Goal: Task Accomplishment & Management: Manage account settings

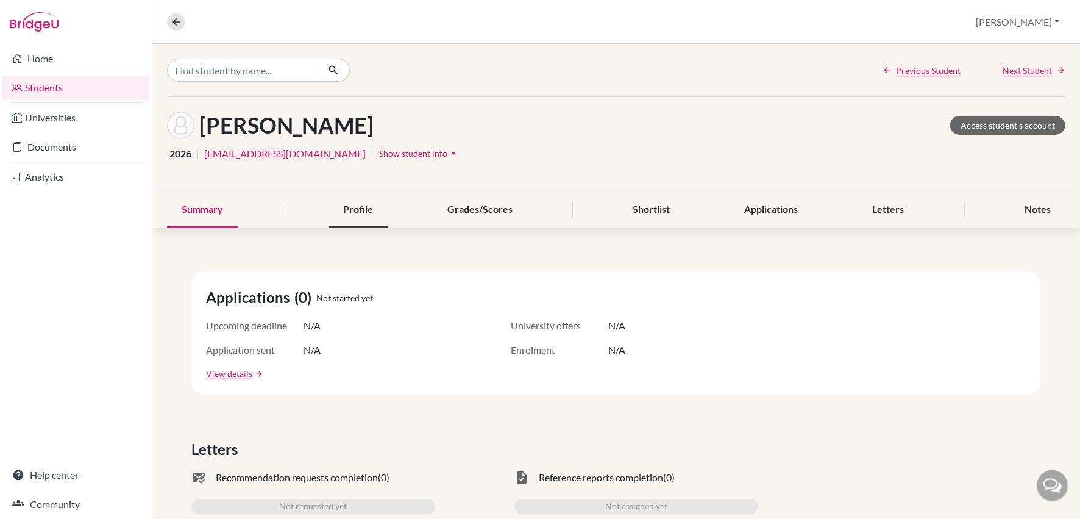
click at [356, 212] on div "Profile" at bounding box center [357, 210] width 59 height 36
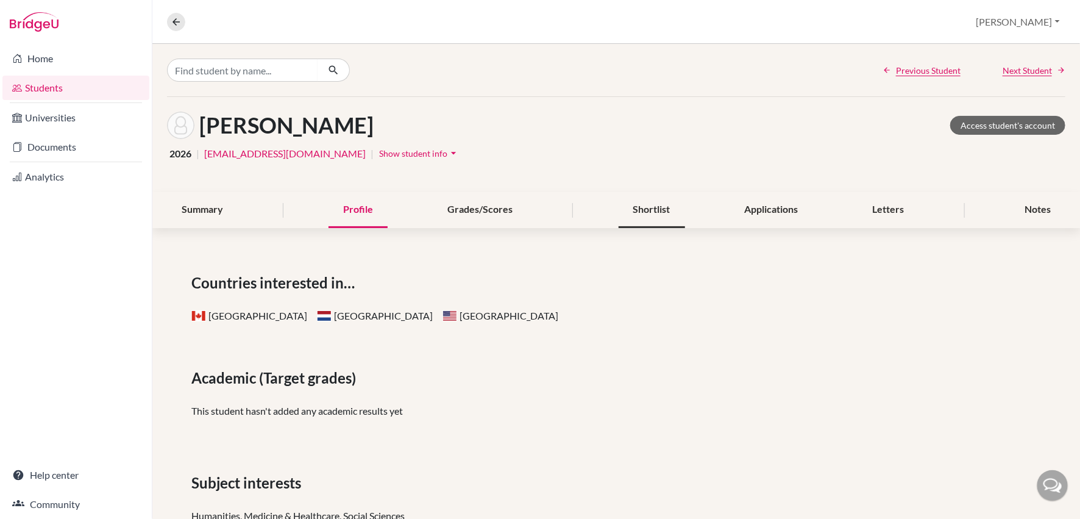
click at [648, 211] on div "Shortlist" at bounding box center [652, 210] width 66 height 36
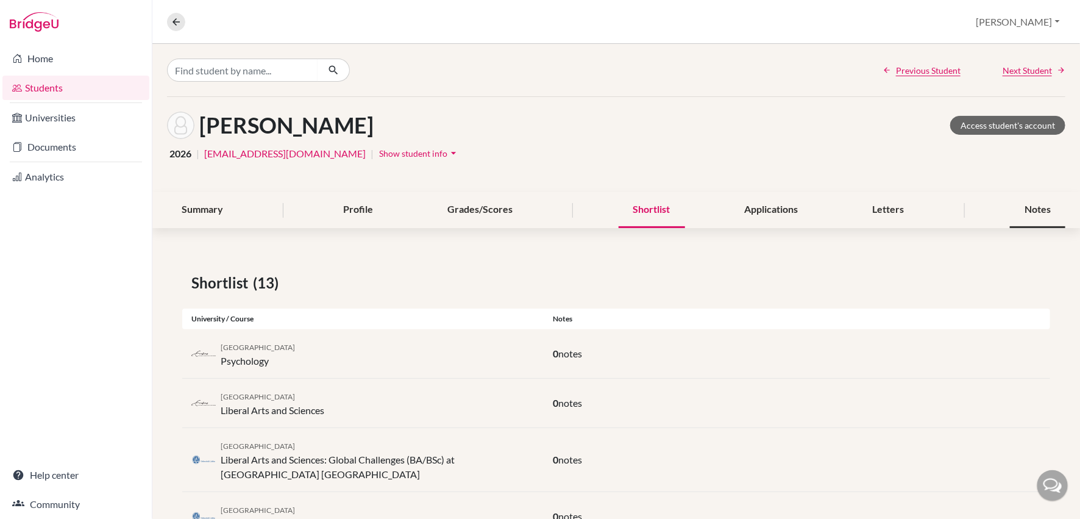
click at [1032, 211] on div "Notes" at bounding box center [1037, 210] width 55 height 36
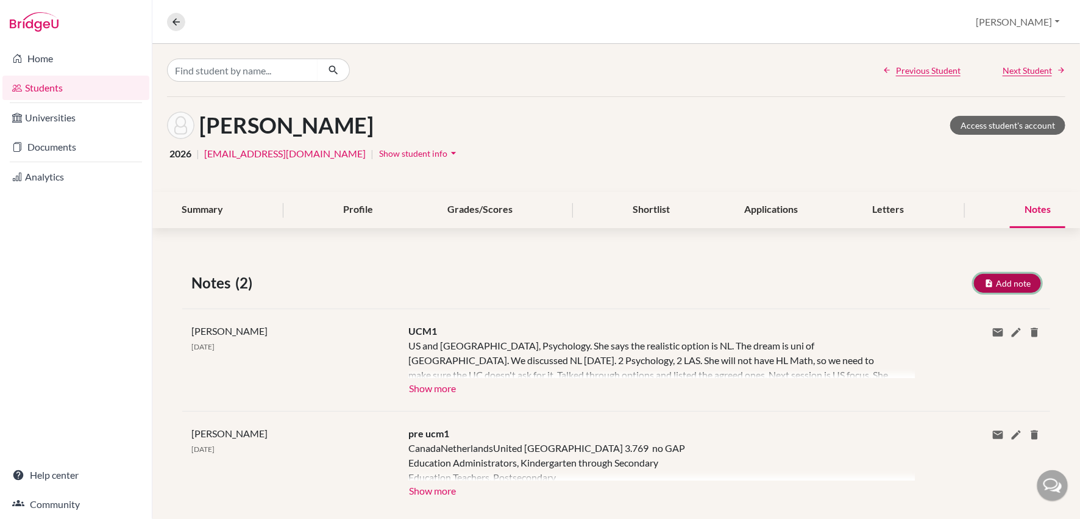
click at [1006, 282] on button "Add note" at bounding box center [1007, 283] width 67 height 19
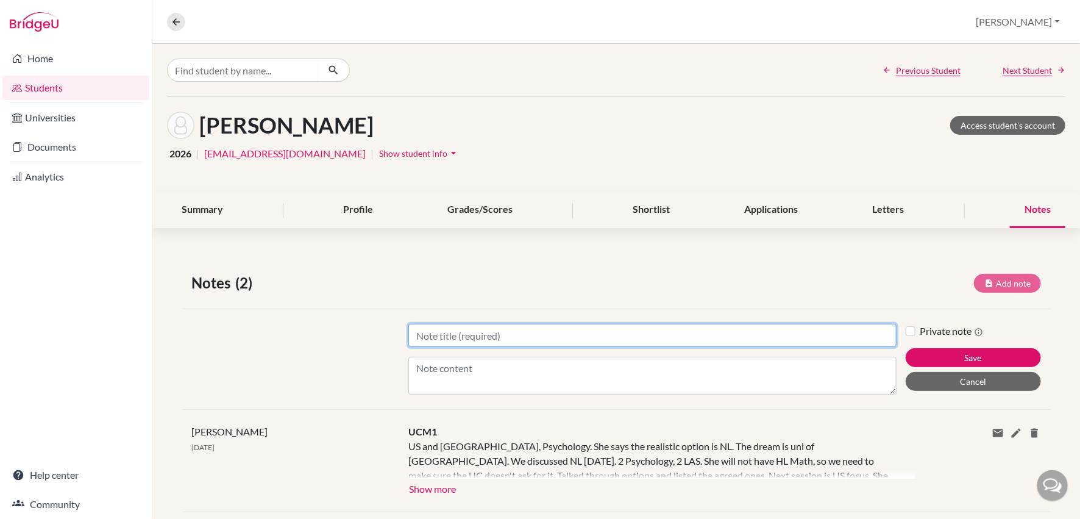
click at [484, 335] on input "Title" at bounding box center [652, 335] width 488 height 23
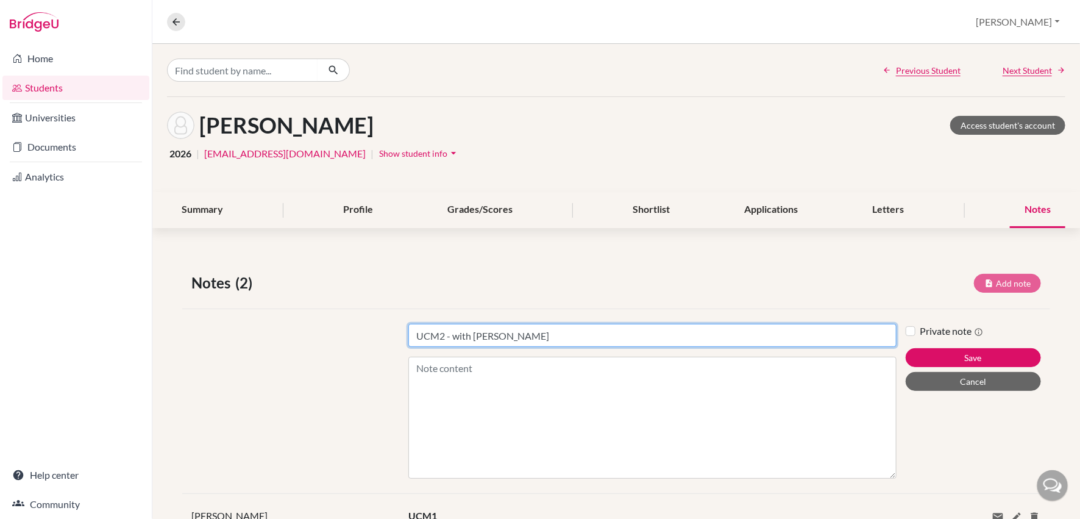
drag, startPoint x: 893, startPoint y: 388, endPoint x: 893, endPoint y: 506, distance: 118.2
click at [893, 506] on div "Notes (2) Add note Title UCM2 - with [PERSON_NAME] Content Private note Save Ca…" at bounding box center [615, 485] width 927 height 484
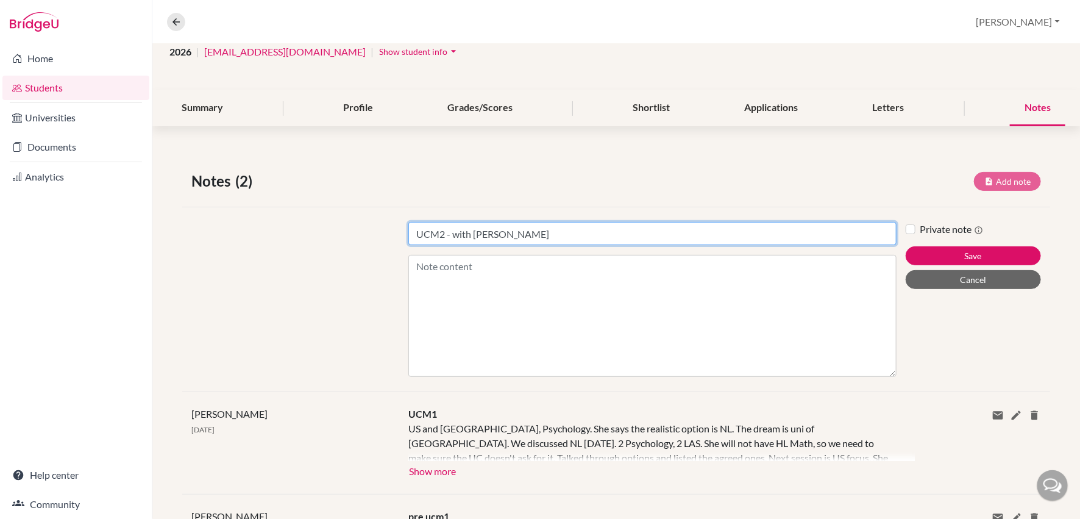
scroll to position [133, 0]
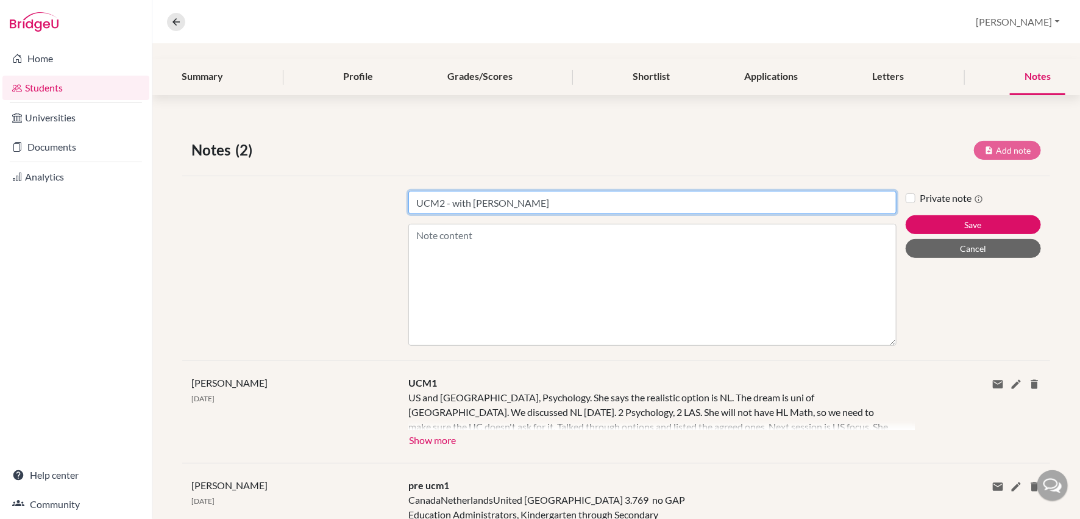
type input "UCM2 - with [PERSON_NAME]"
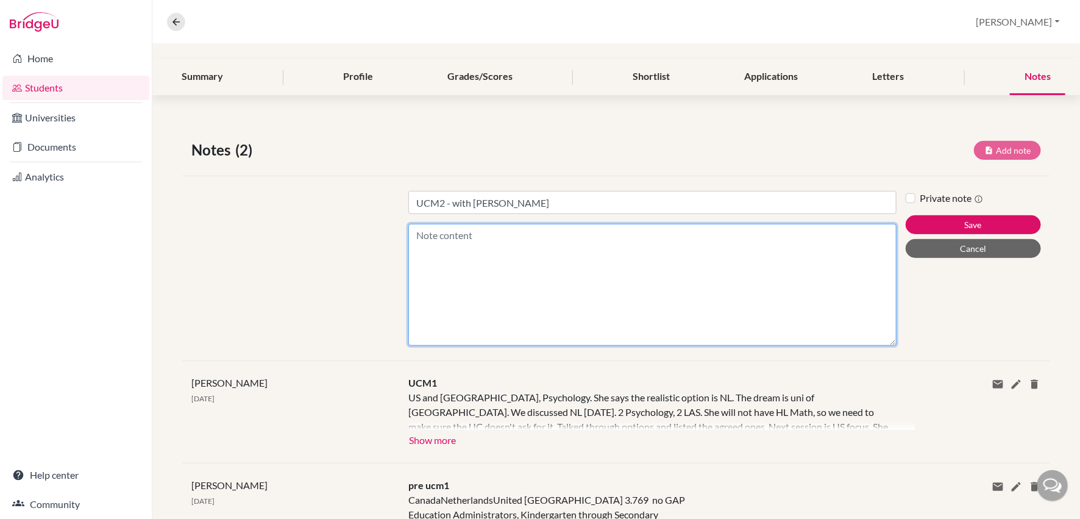
click at [477, 241] on textarea "Content" at bounding box center [652, 285] width 488 height 122
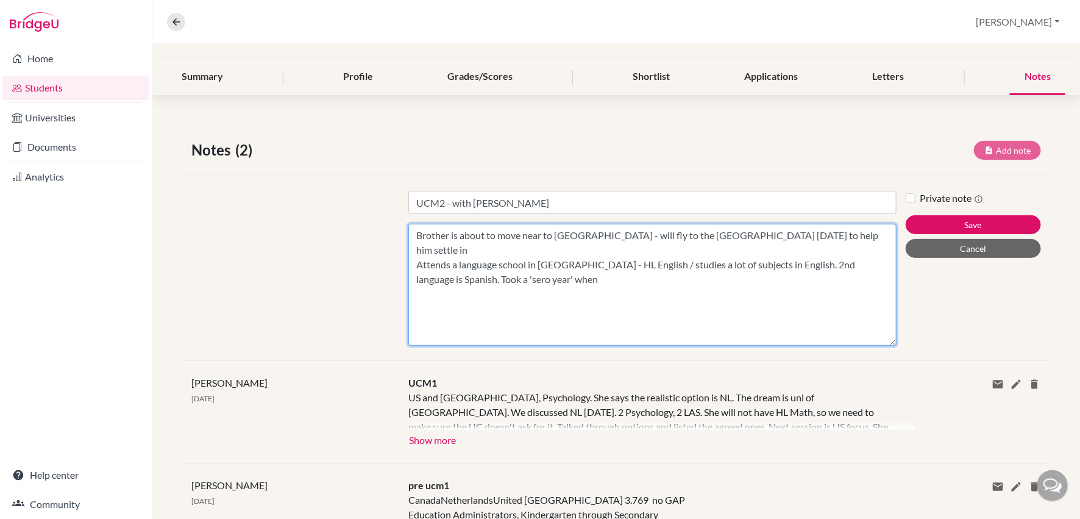
click at [452, 264] on textarea "Brother is about to move near to [GEOGRAPHIC_DATA] - will fly to the [GEOGRAPHI…" at bounding box center [652, 285] width 488 height 122
click at [525, 265] on textarea "Brother is about to move near to [GEOGRAPHIC_DATA] - will fly to the [GEOGRAPHI…" at bounding box center [652, 285] width 488 height 122
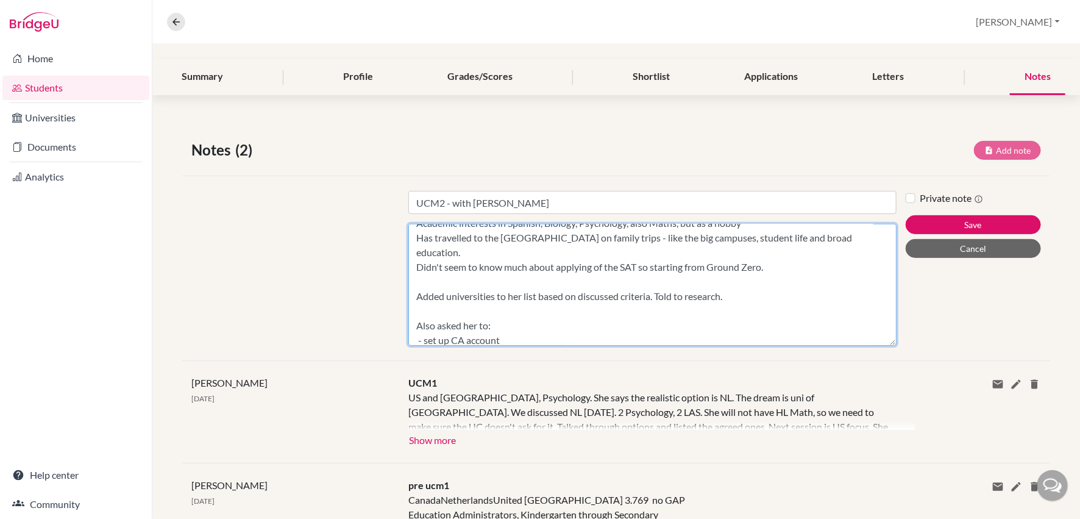
scroll to position [85, 0]
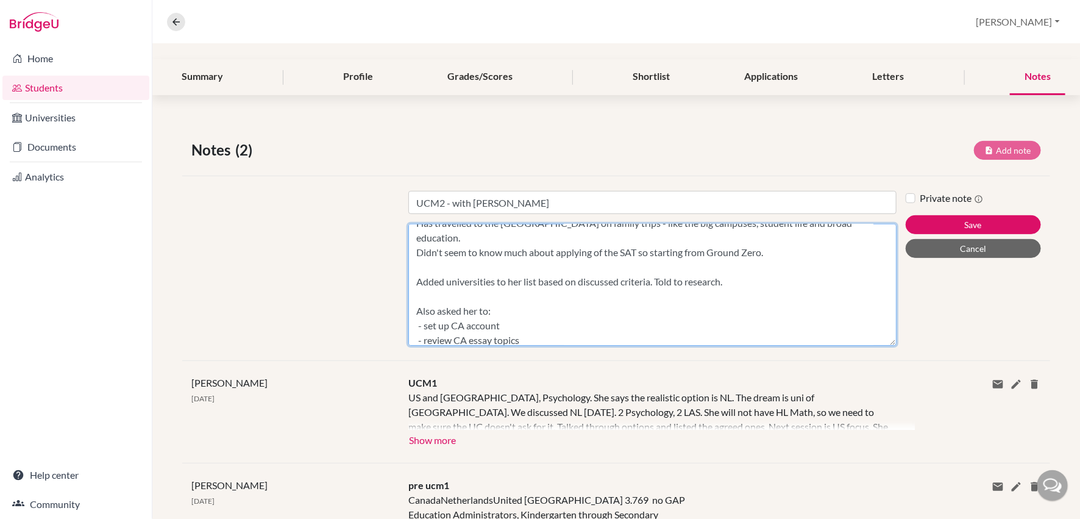
click at [740, 249] on textarea "Brother is about to move near to [GEOGRAPHIC_DATA] - will fly to the [GEOGRAPHI…" at bounding box center [652, 285] width 488 height 122
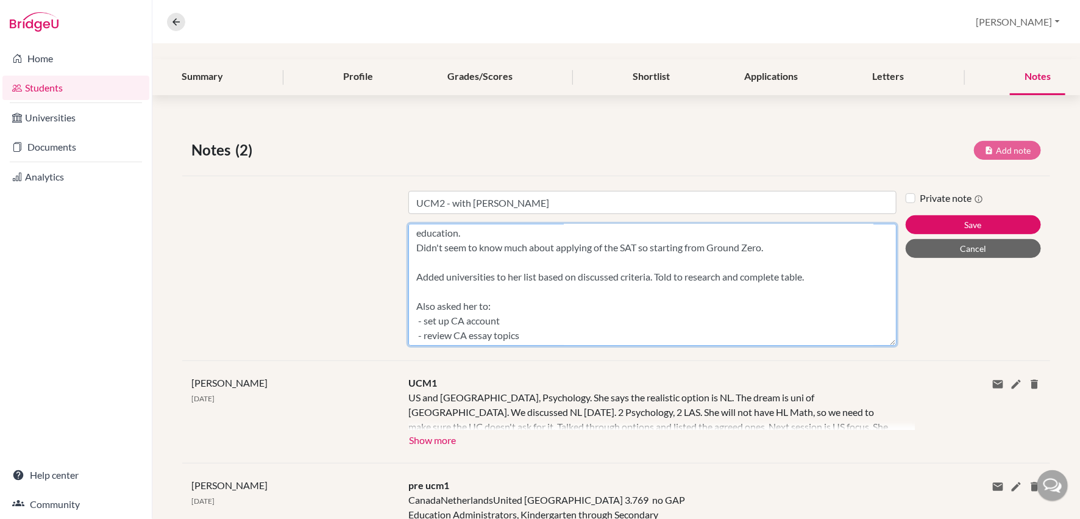
scroll to position [90, 0]
click at [671, 338] on textarea "Brother is about to move near to [GEOGRAPHIC_DATA] - will fly to the [GEOGRAPHI…" at bounding box center [652, 285] width 488 height 122
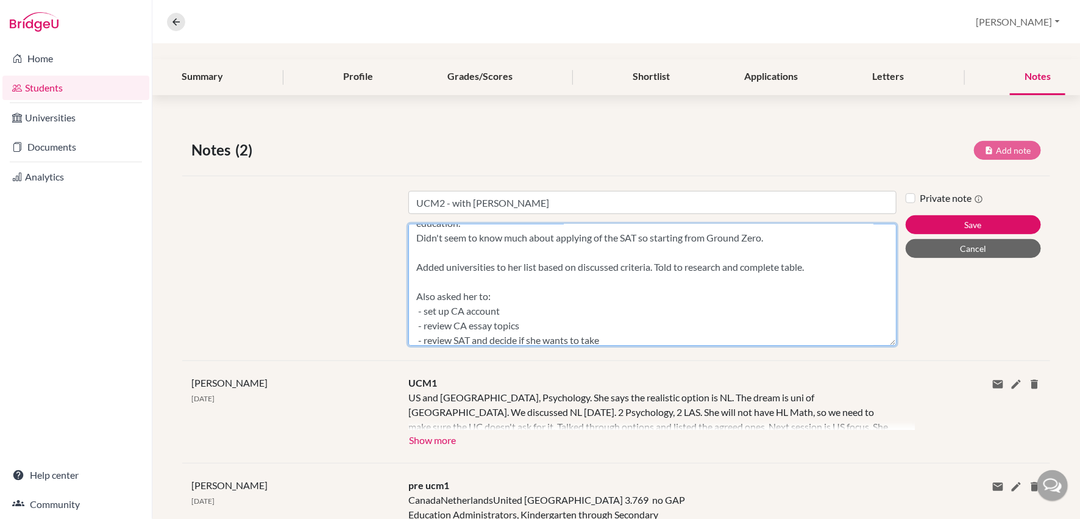
scroll to position [115, 0]
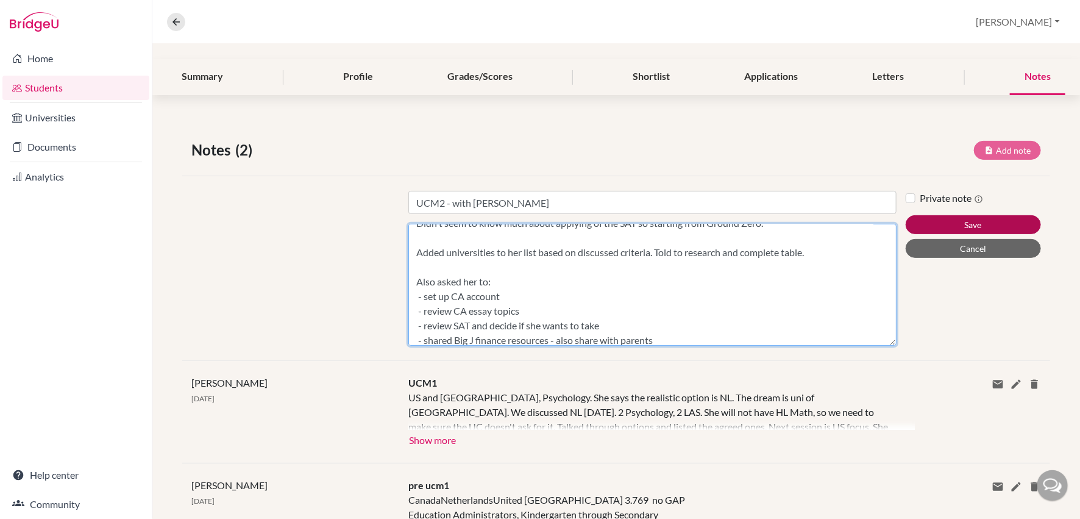
type textarea "Brother is about to move near to [GEOGRAPHIC_DATA] - will fly to the [GEOGRAPHI…"
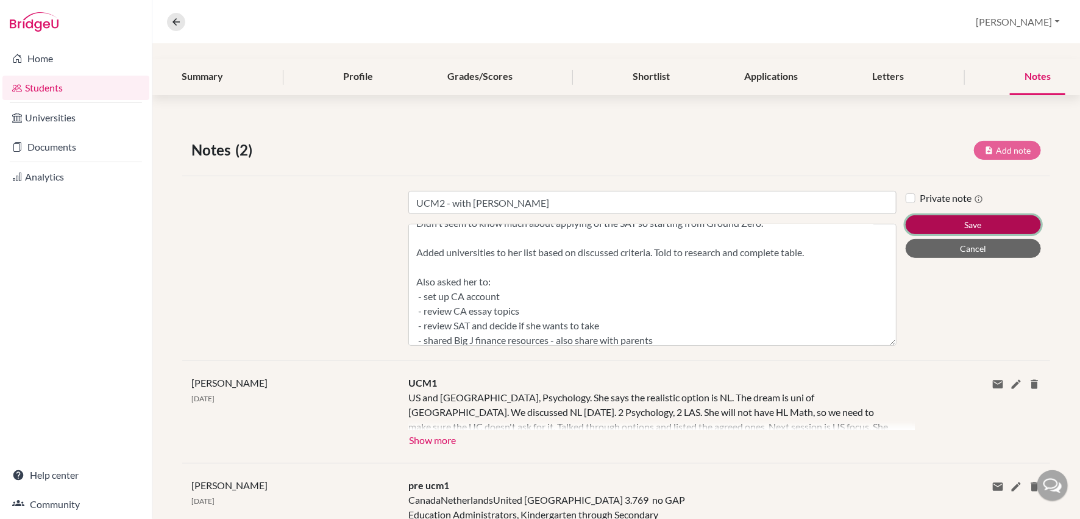
click at [951, 225] on button "Save" at bounding box center [973, 224] width 135 height 19
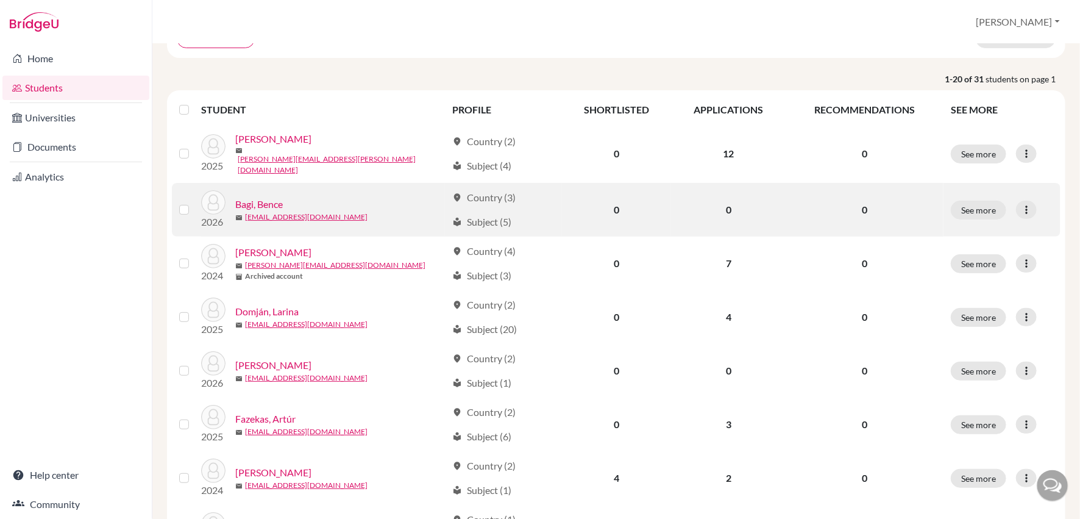
scroll to position [128, 0]
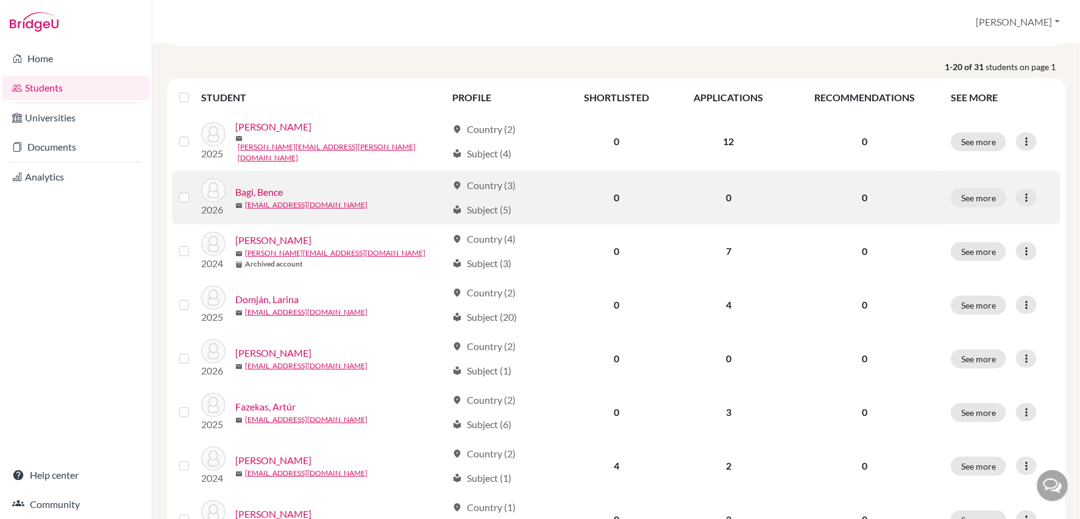
click at [268, 185] on link "Bagi, Bence" at bounding box center [259, 192] width 48 height 15
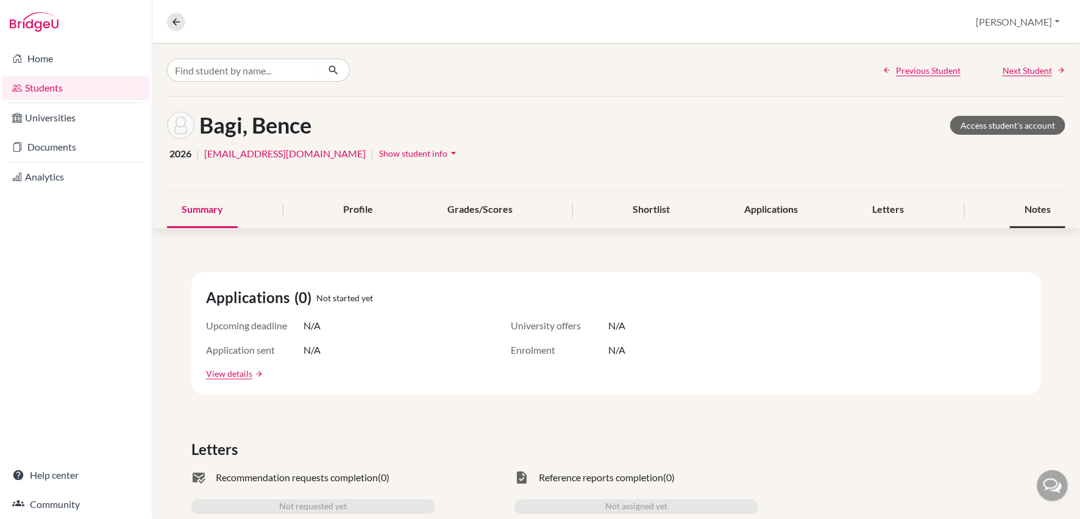
click at [1030, 205] on div "Notes" at bounding box center [1037, 210] width 55 height 36
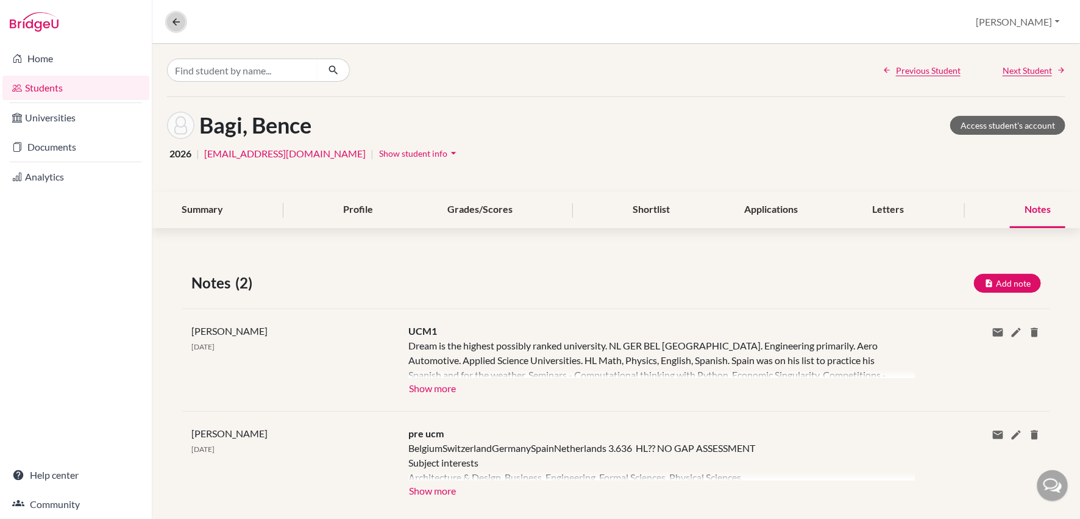
click at [175, 22] on icon at bounding box center [176, 21] width 11 height 11
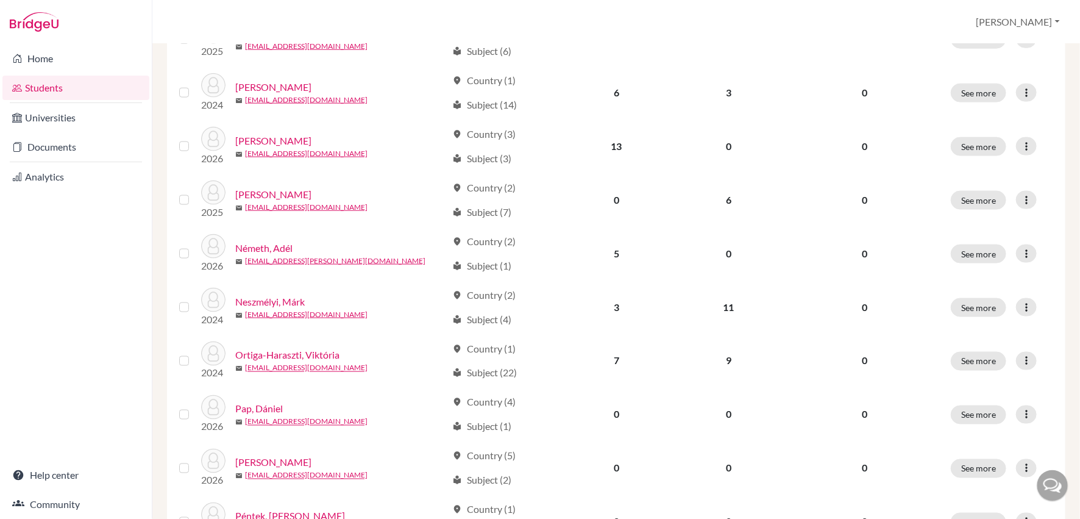
scroll to position [772, 0]
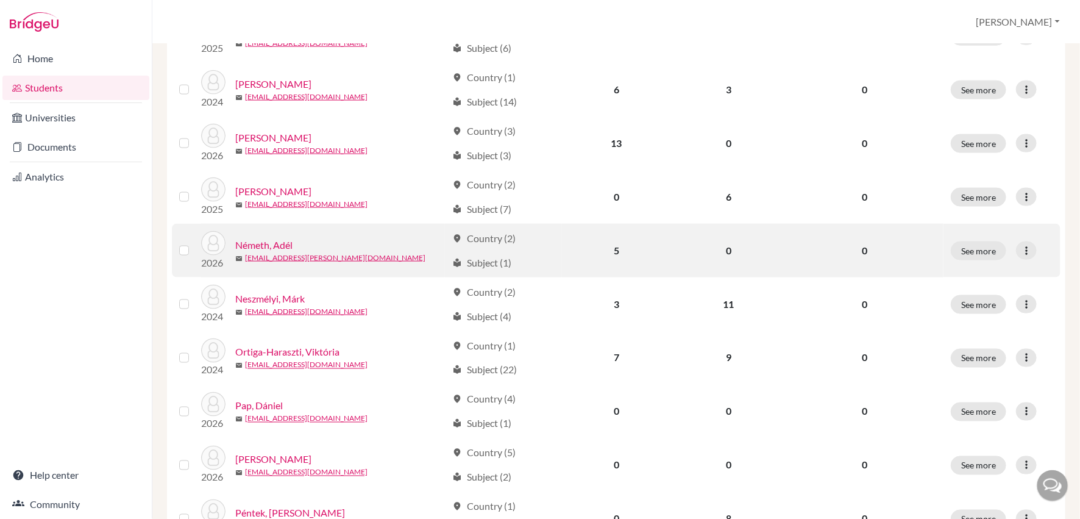
click at [270, 238] on link "Németh, Adél" at bounding box center [263, 245] width 57 height 15
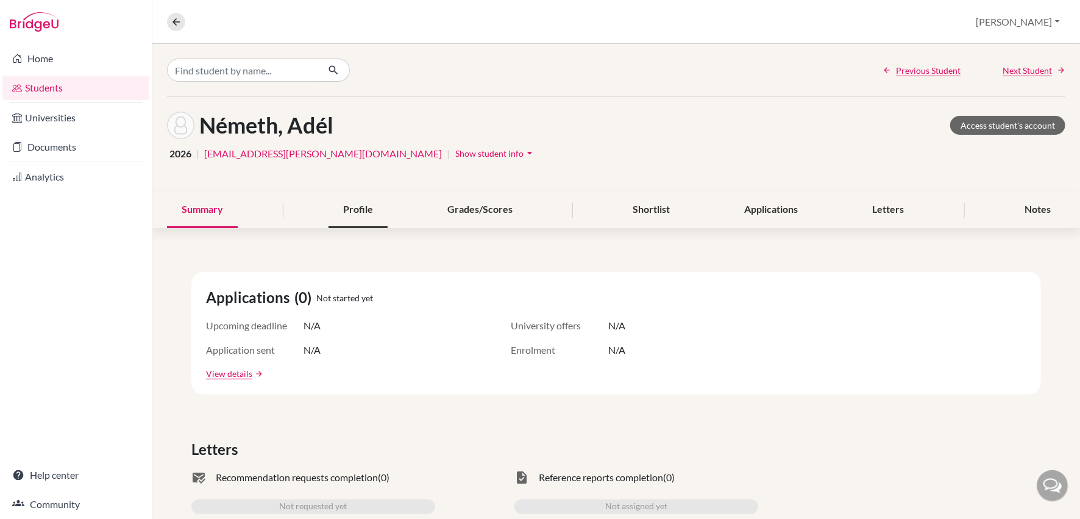
click at [375, 213] on div "Profile" at bounding box center [357, 210] width 59 height 36
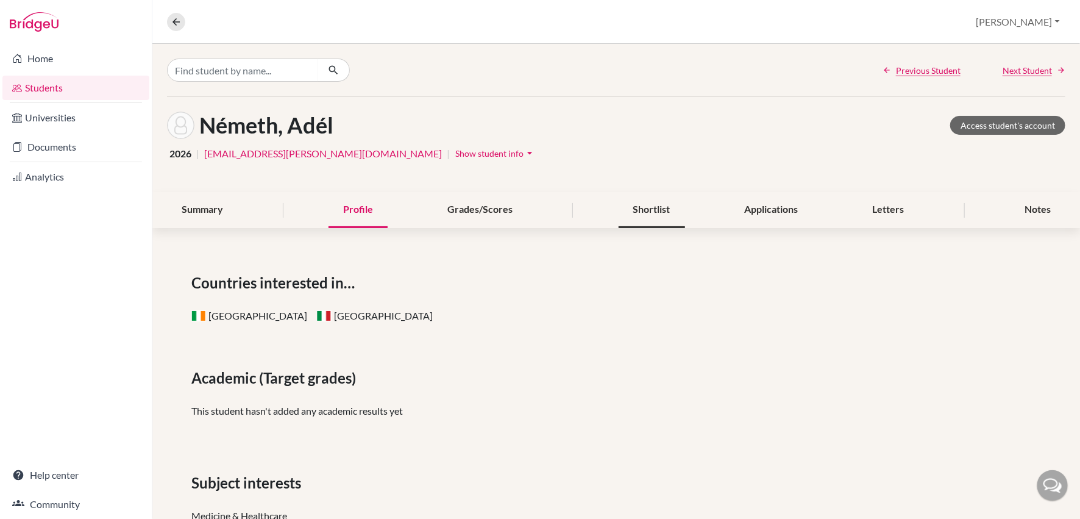
click at [640, 219] on div "Shortlist" at bounding box center [652, 210] width 66 height 36
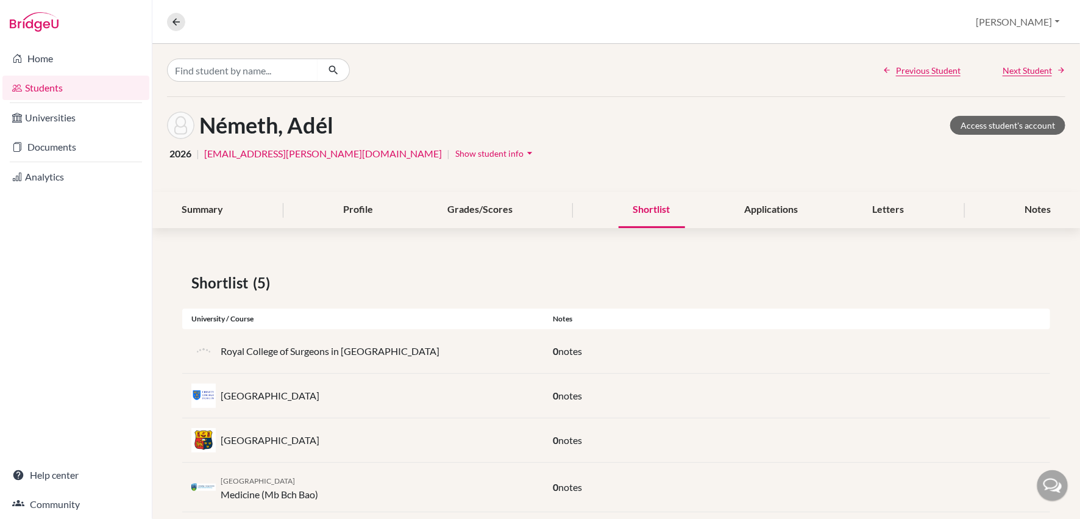
scroll to position [65, 0]
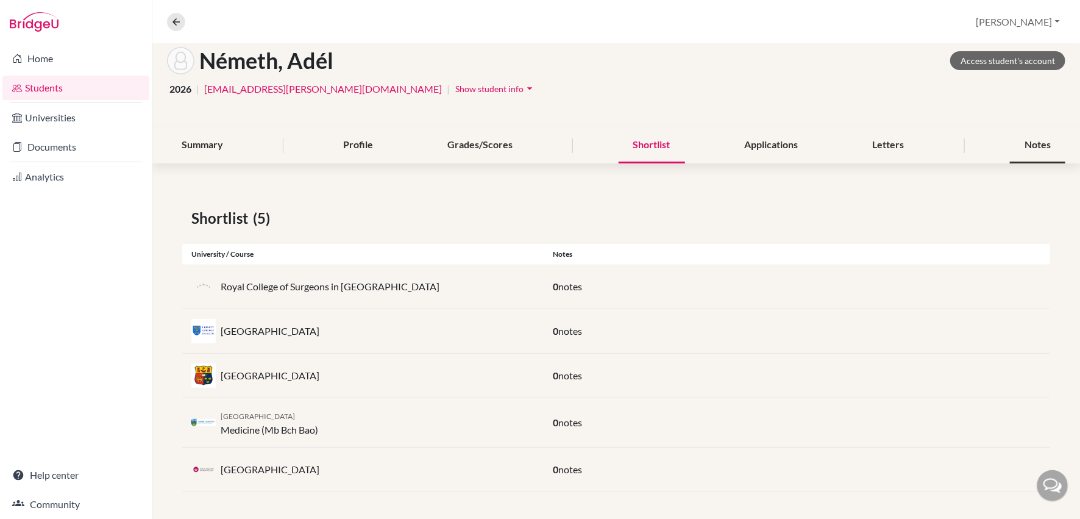
click at [1031, 151] on div "Notes" at bounding box center [1037, 145] width 55 height 36
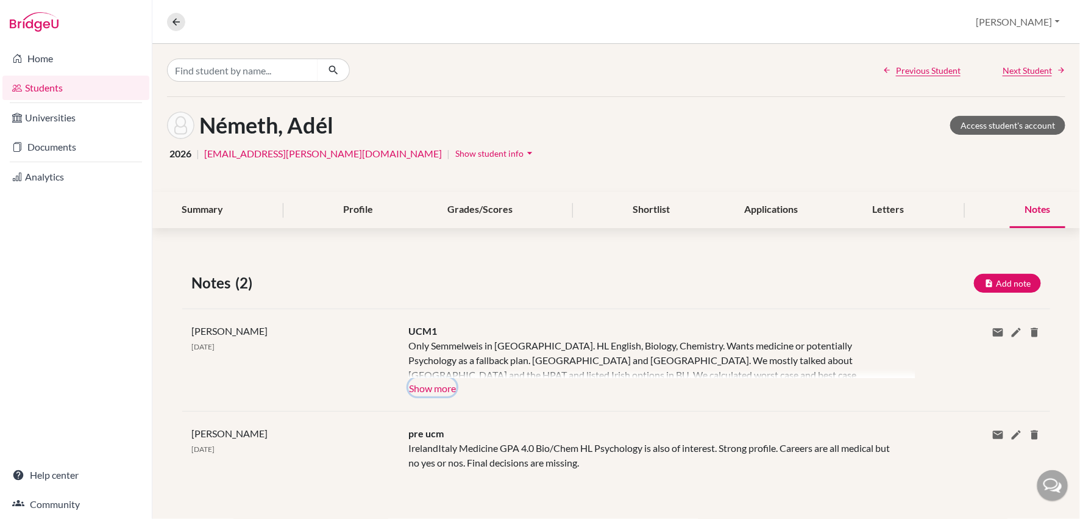
click at [437, 389] on button "Show more" at bounding box center [432, 387] width 48 height 18
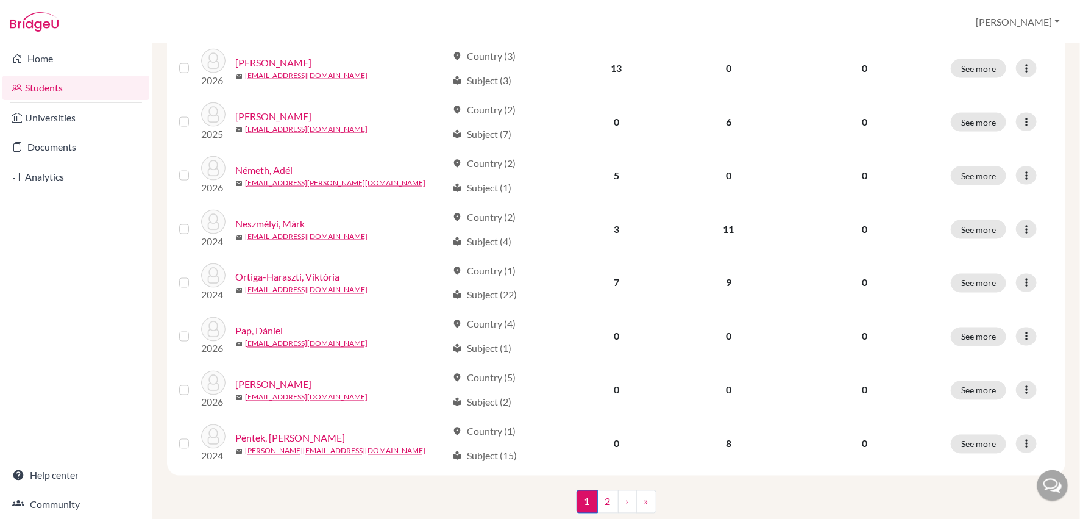
scroll to position [852, 0]
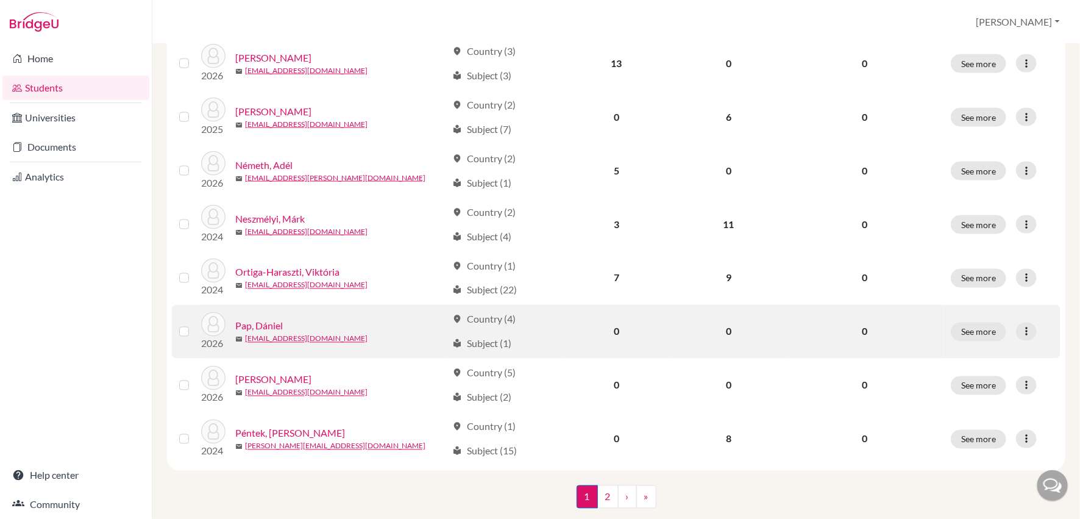
click at [271, 319] on link "Pap, Dániel" at bounding box center [259, 326] width 48 height 15
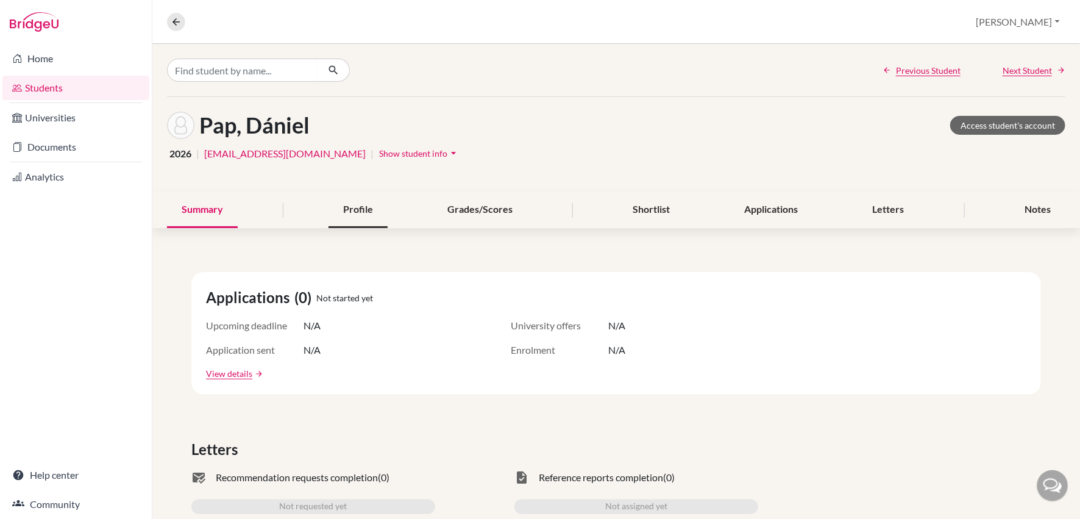
click at [359, 213] on div "Profile" at bounding box center [357, 210] width 59 height 36
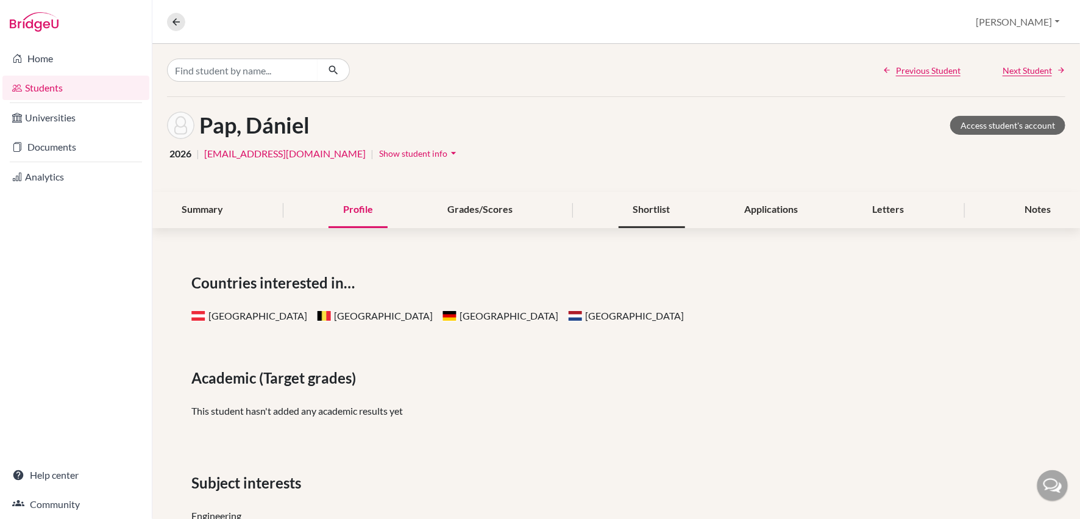
click at [648, 209] on div "Shortlist" at bounding box center [652, 210] width 66 height 36
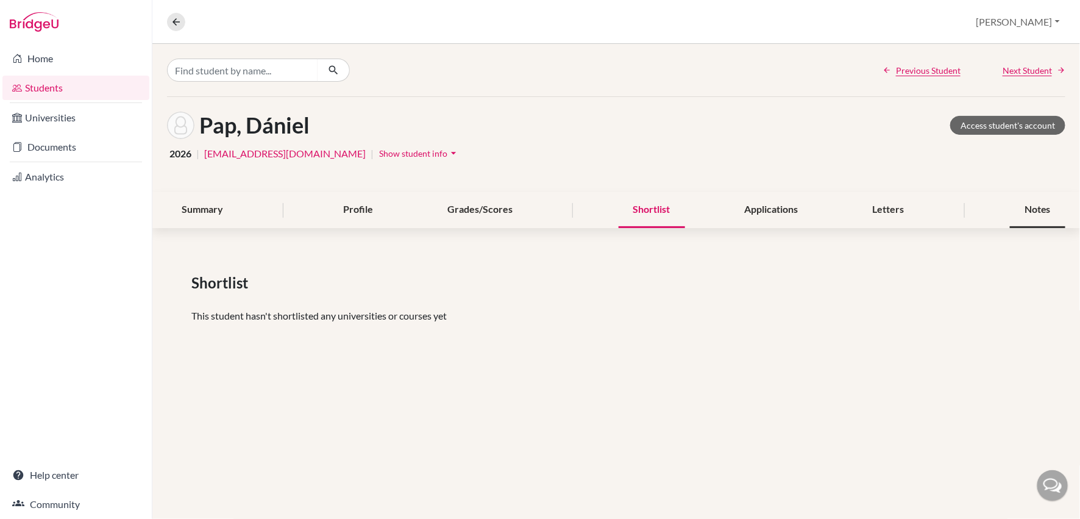
click at [1037, 204] on div "Notes" at bounding box center [1037, 210] width 55 height 36
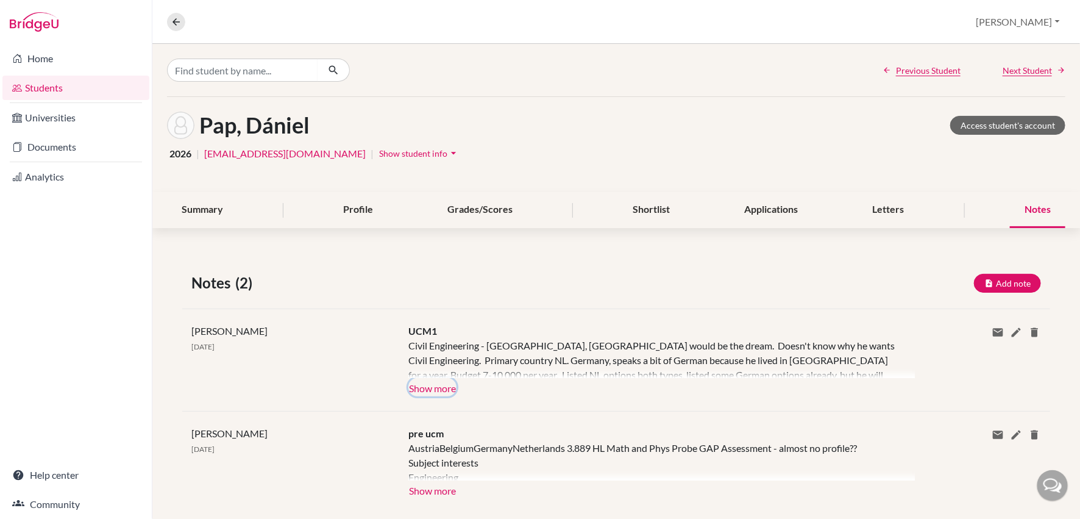
click at [441, 390] on button "Show more" at bounding box center [432, 387] width 48 height 18
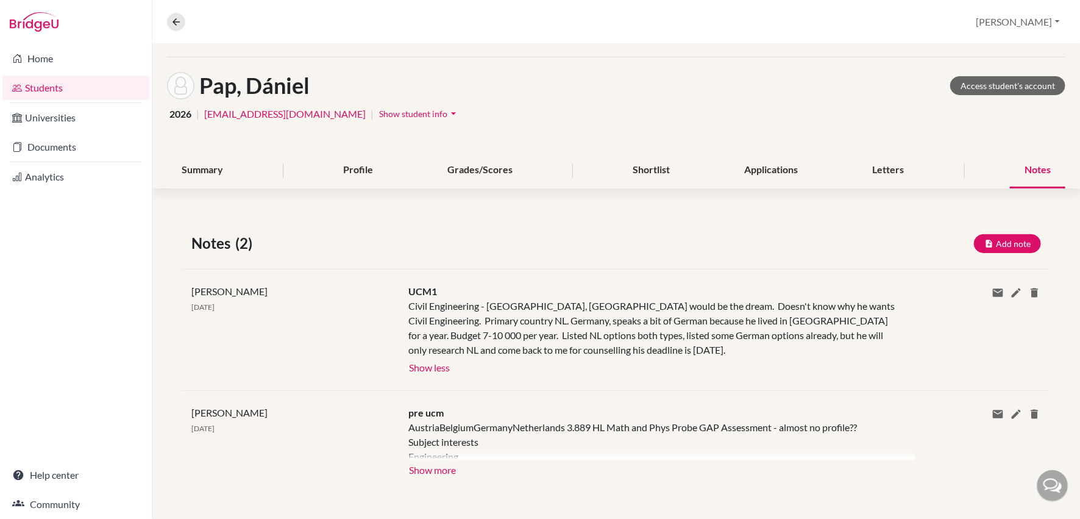
scroll to position [39, 0]
click at [175, 21] on icon at bounding box center [176, 21] width 11 height 11
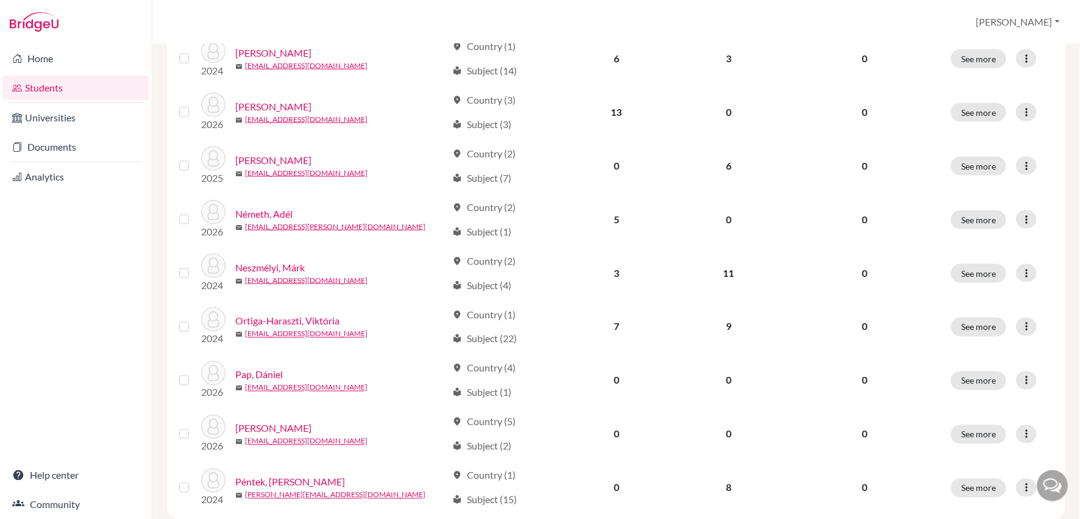
scroll to position [873, 0]
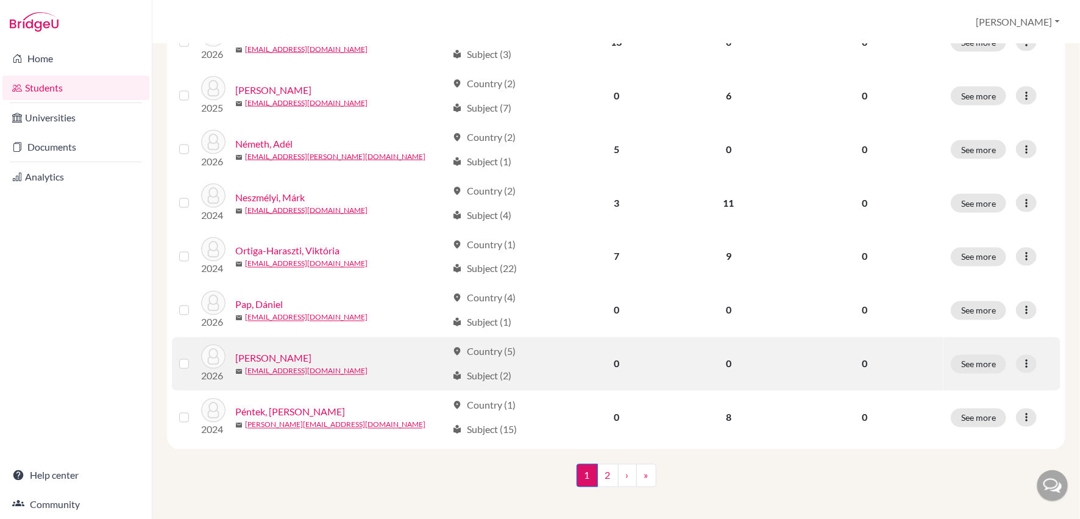
click at [284, 351] on link "Patai, Dominik" at bounding box center [273, 358] width 76 height 15
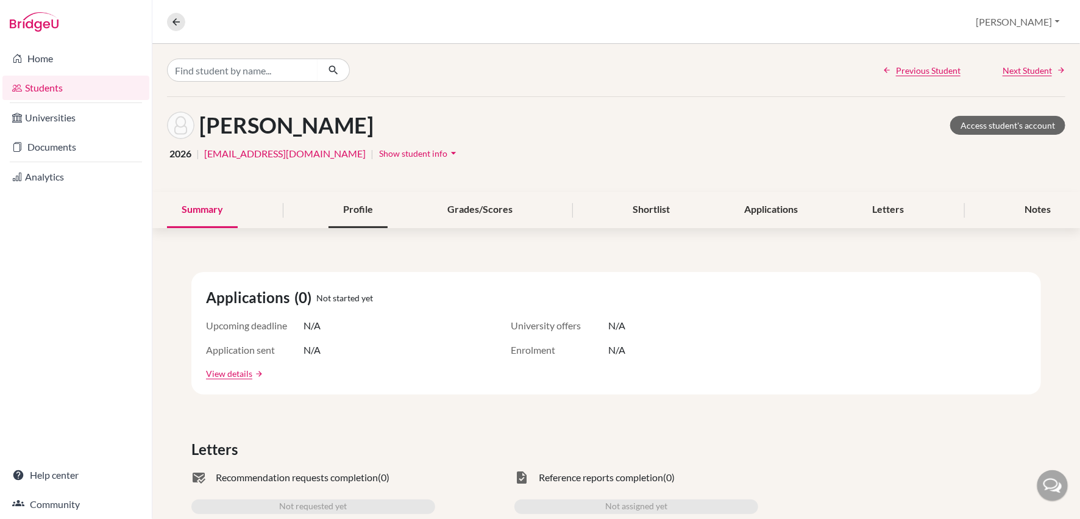
click at [362, 208] on div "Profile" at bounding box center [357, 210] width 59 height 36
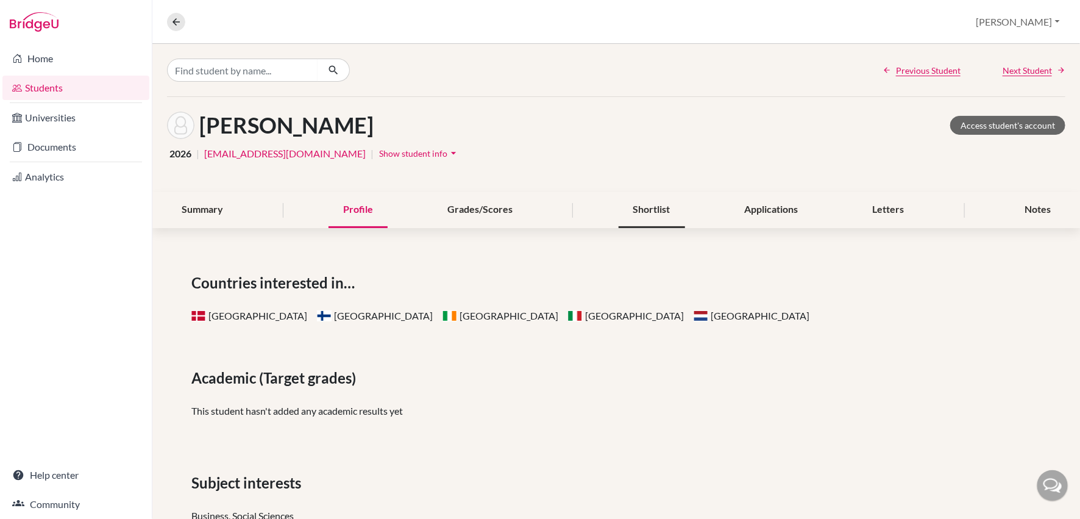
click at [645, 213] on div "Shortlist" at bounding box center [652, 210] width 66 height 36
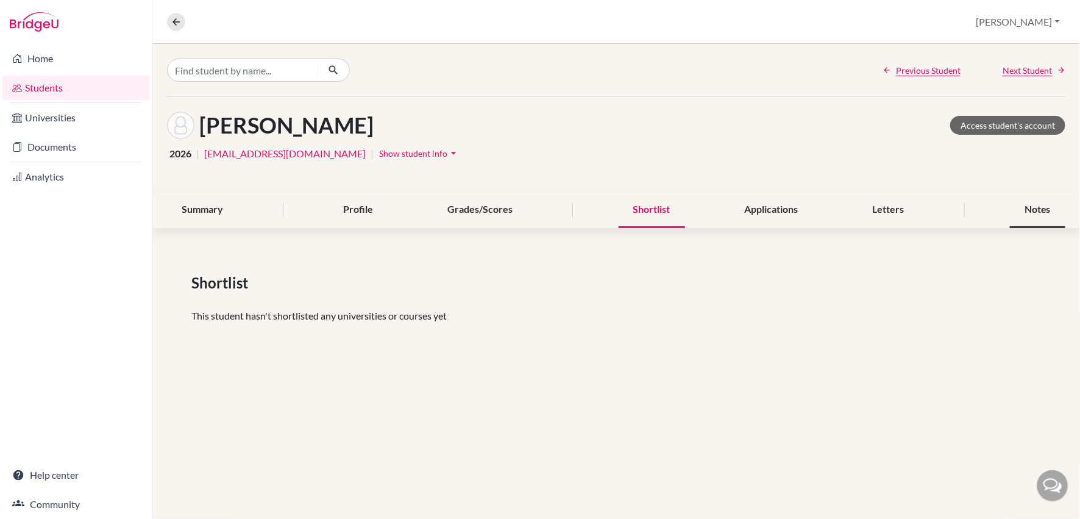
click at [1035, 211] on div "Notes" at bounding box center [1037, 210] width 55 height 36
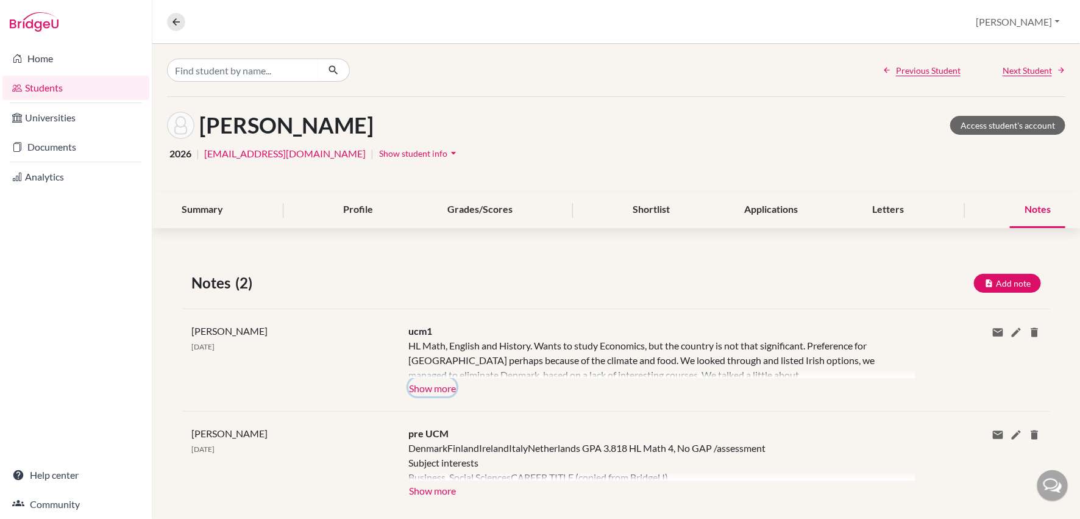
click at [444, 383] on button "Show more" at bounding box center [432, 387] width 48 height 18
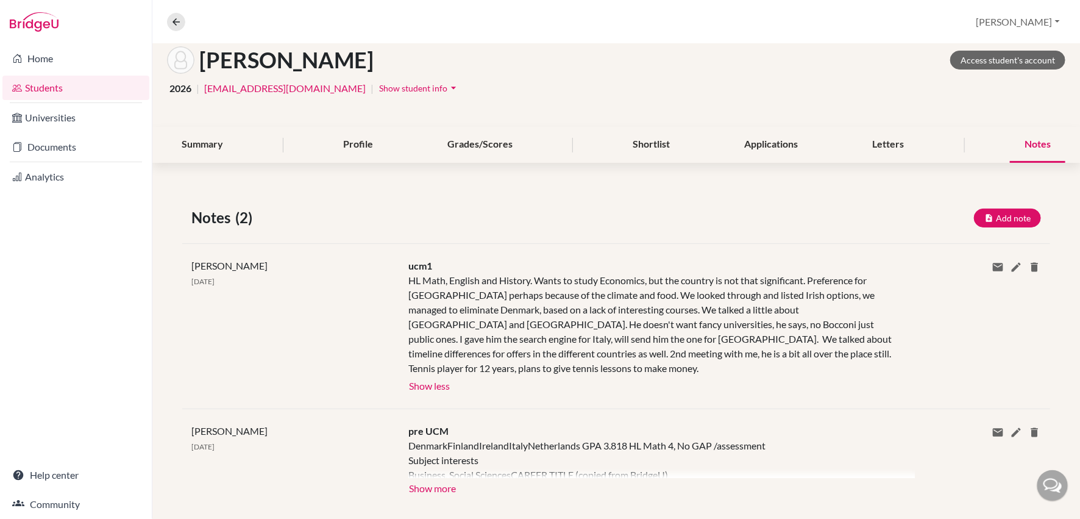
scroll to position [69, 0]
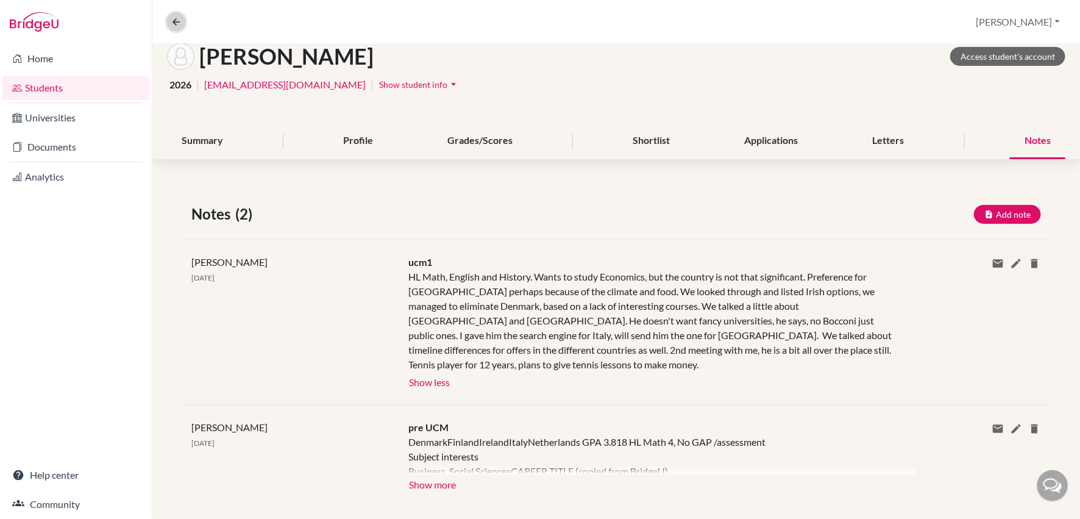
click at [177, 24] on icon at bounding box center [176, 21] width 11 height 11
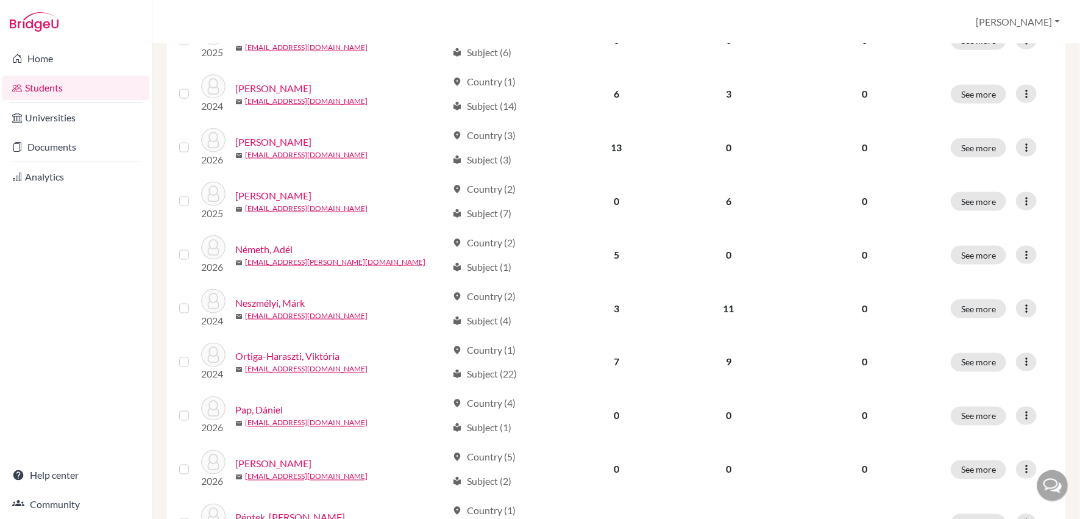
scroll to position [873, 0]
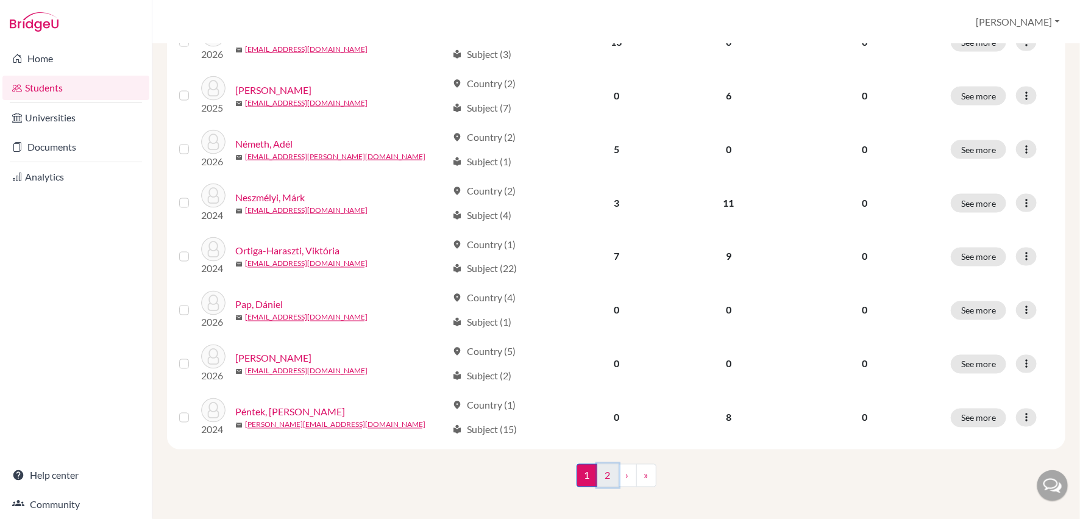
click at [608, 467] on link "2" at bounding box center [607, 475] width 21 height 23
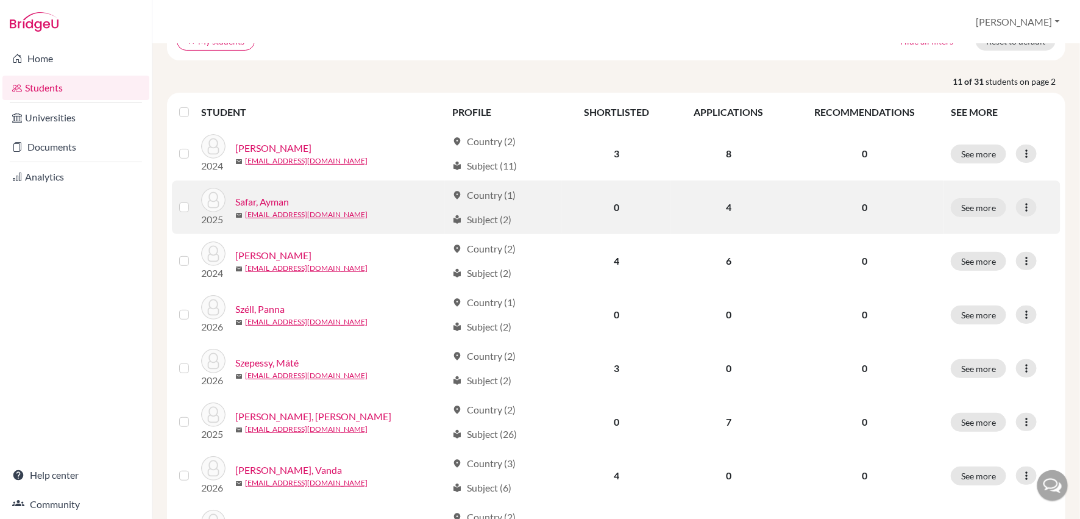
scroll to position [127, 0]
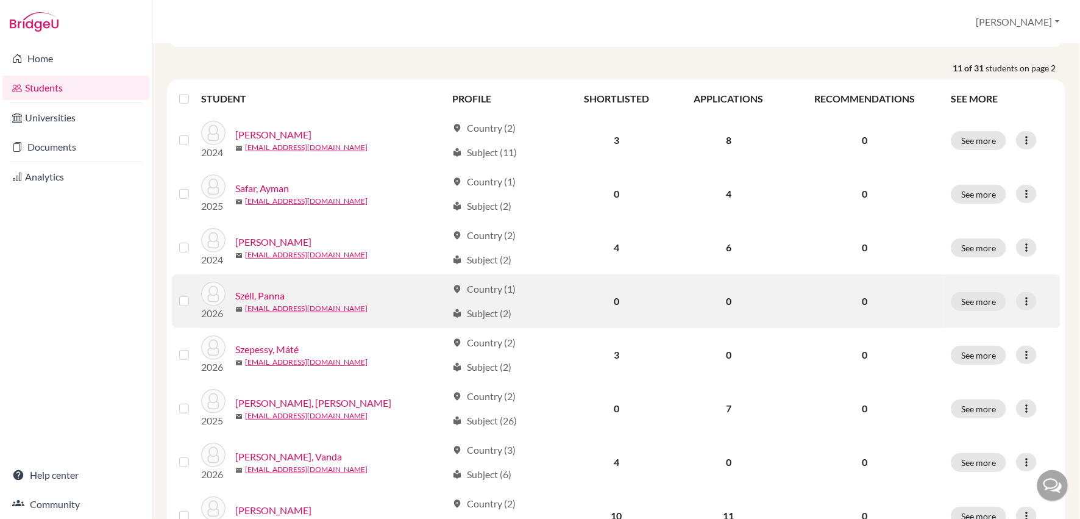
click at [268, 292] on link "Széll, Panna" at bounding box center [259, 295] width 49 height 15
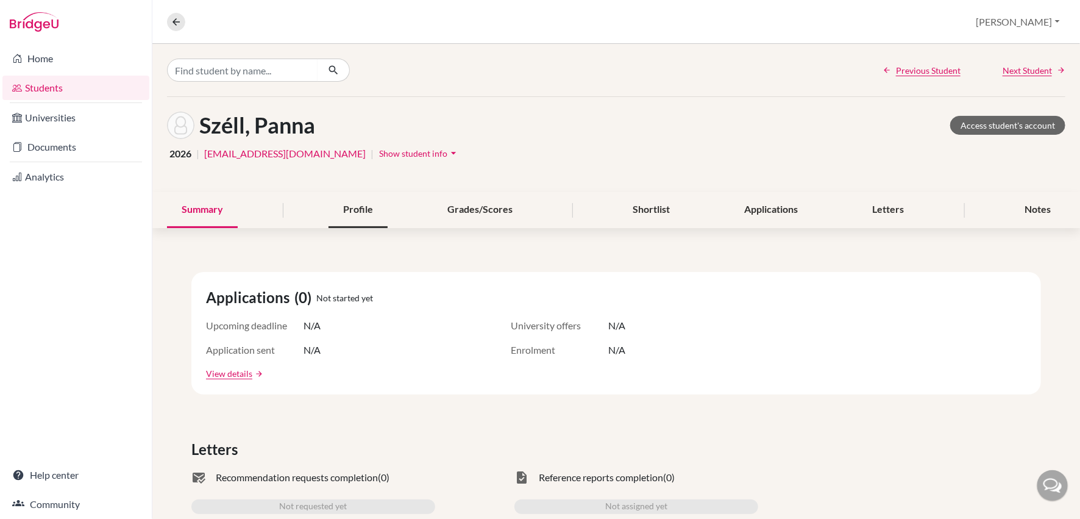
click at [346, 210] on div "Profile" at bounding box center [357, 210] width 59 height 36
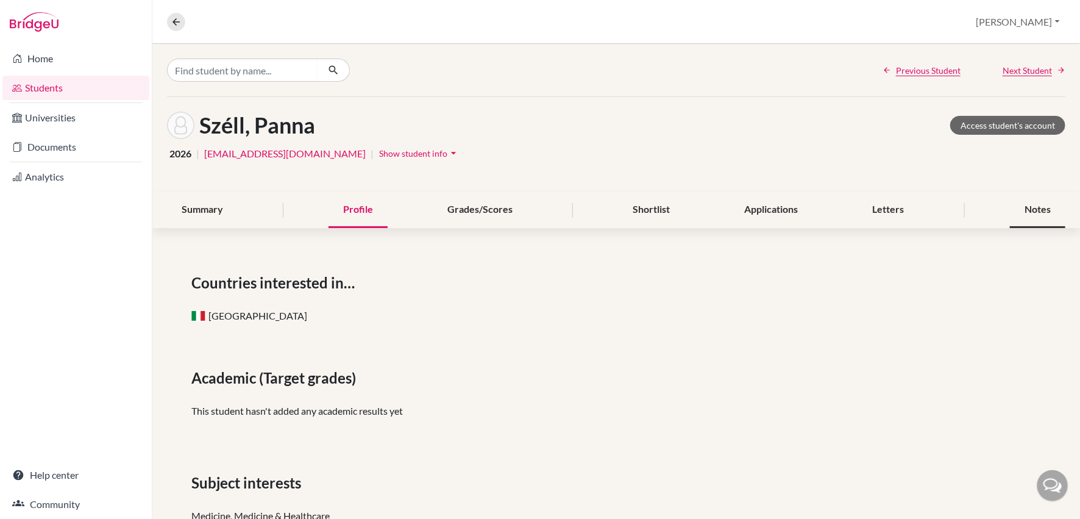
click at [1053, 209] on div "Notes" at bounding box center [1037, 210] width 55 height 36
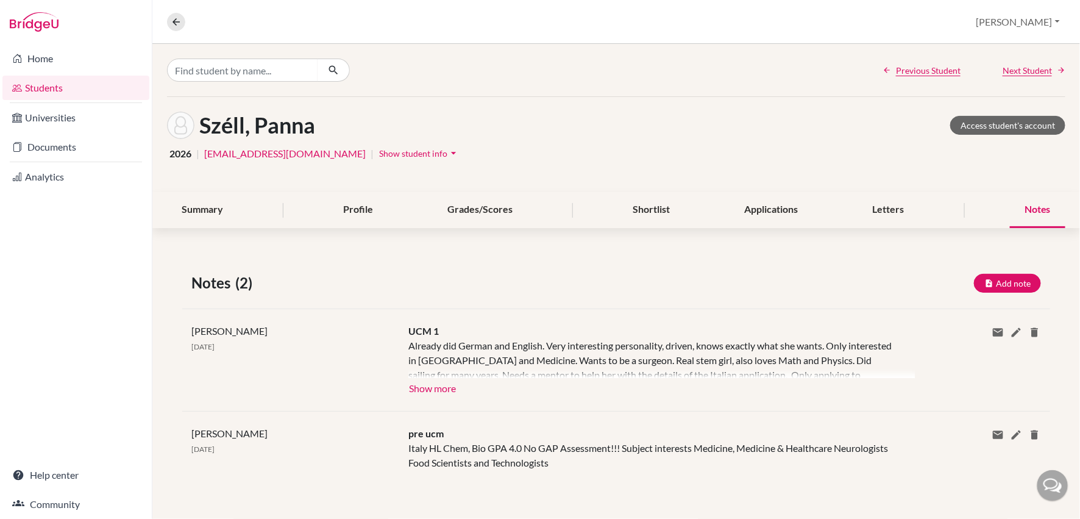
click at [431, 394] on div "UCM 1 Already did German and English. Very interesting personality, driven, kno…" at bounding box center [652, 360] width 506 height 73
click at [430, 385] on button "Show more" at bounding box center [432, 387] width 48 height 18
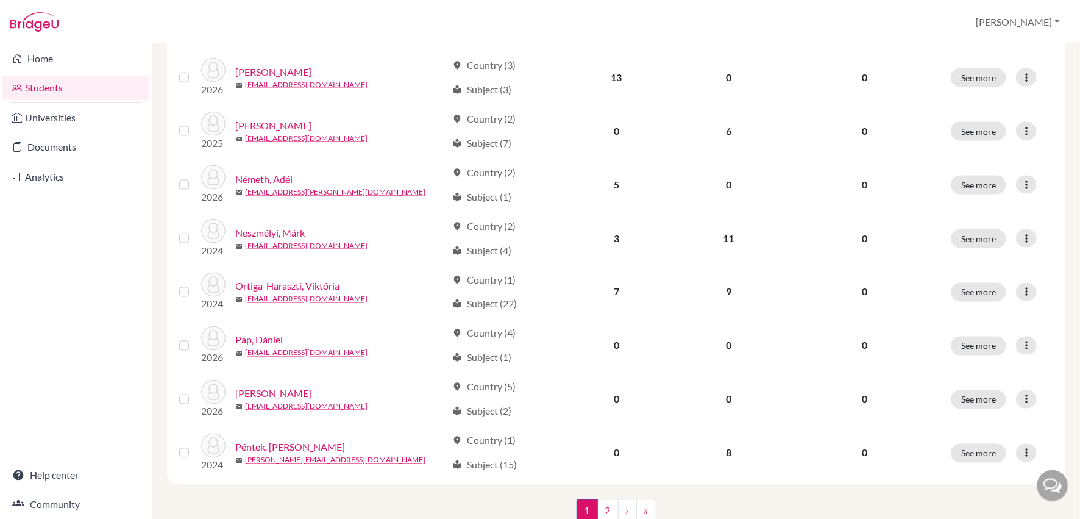
scroll to position [873, 0]
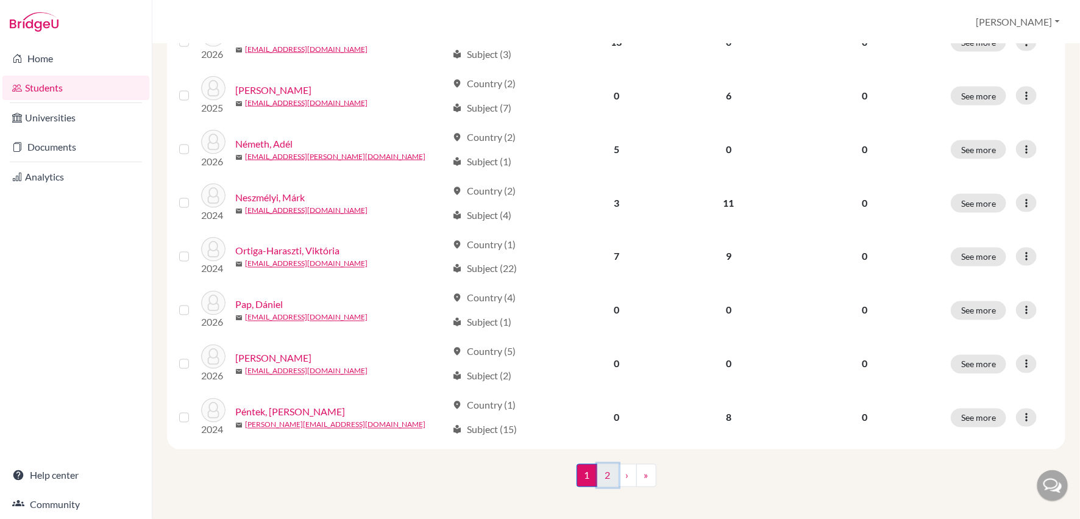
click at [607, 464] on link "2" at bounding box center [607, 475] width 21 height 23
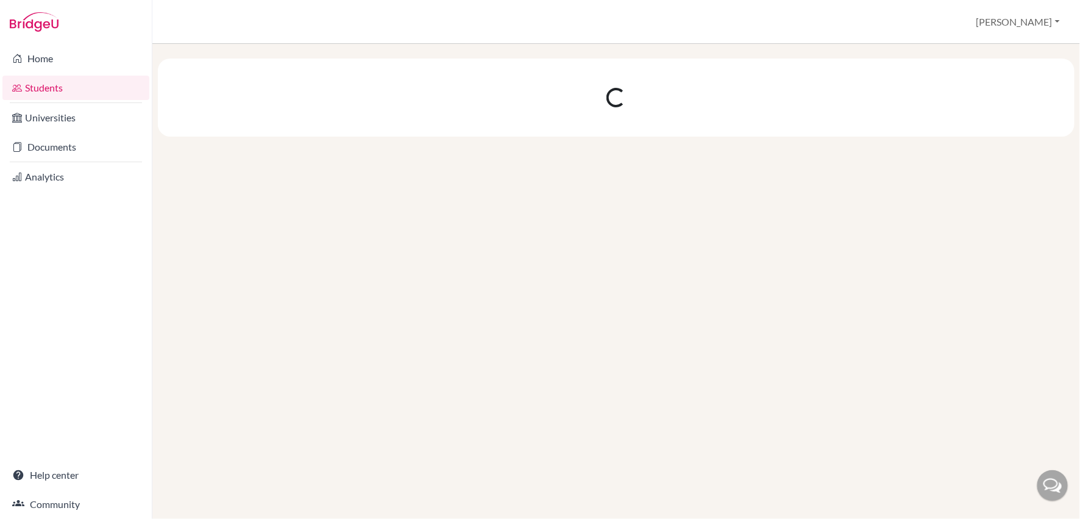
scroll to position [0, 0]
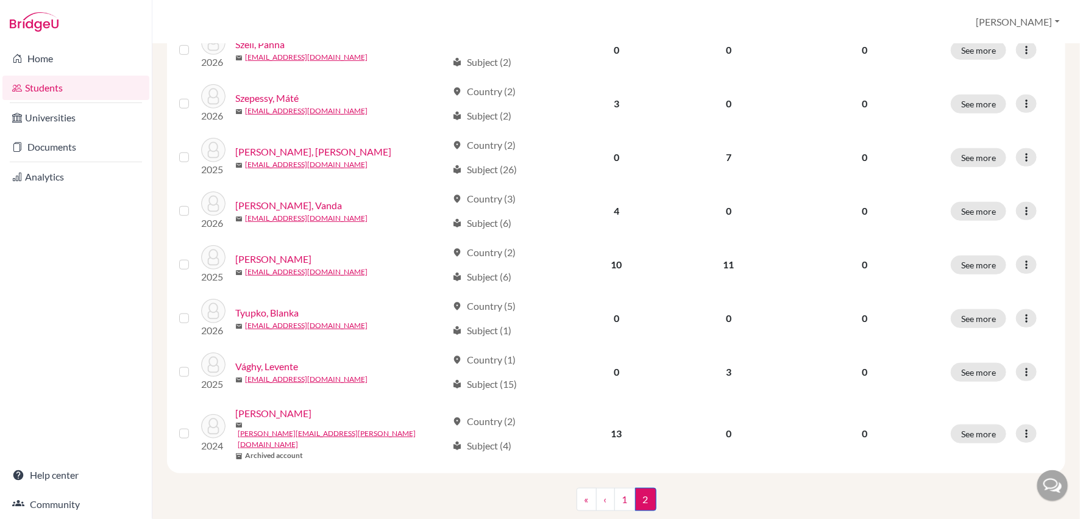
scroll to position [391, 0]
